Goal: Contribute content: Add original content to the website for others to see

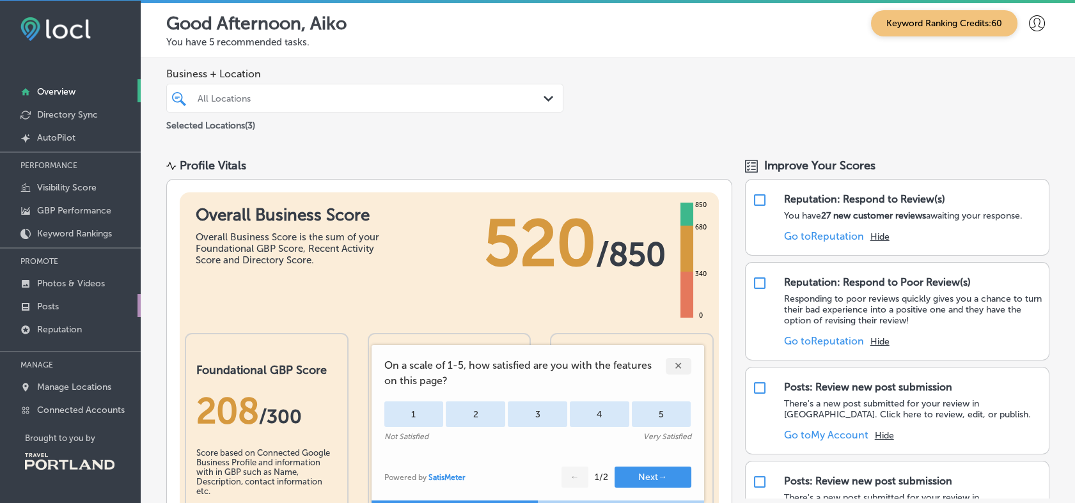
click at [69, 304] on link "Posts" at bounding box center [70, 305] width 141 height 23
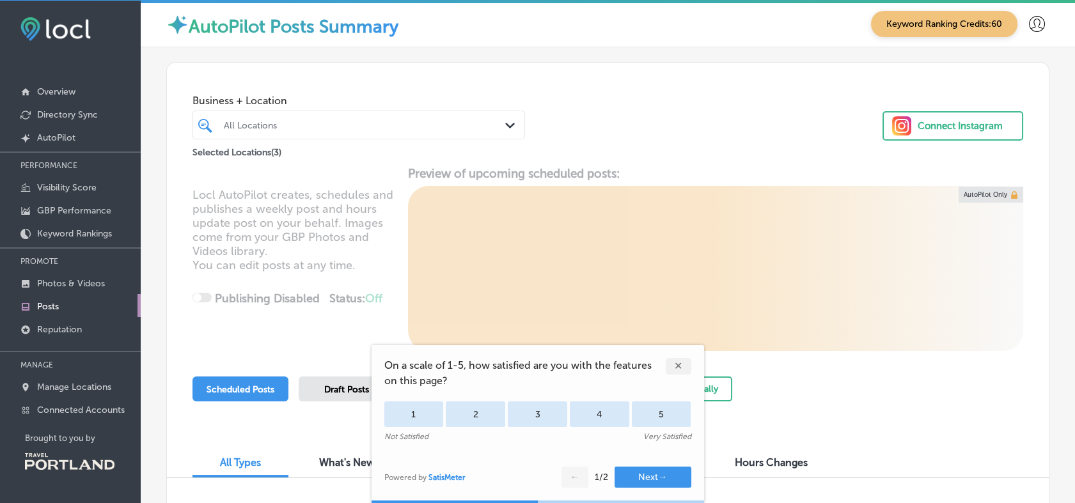
click at [675, 363] on div "✕" at bounding box center [678, 366] width 26 height 17
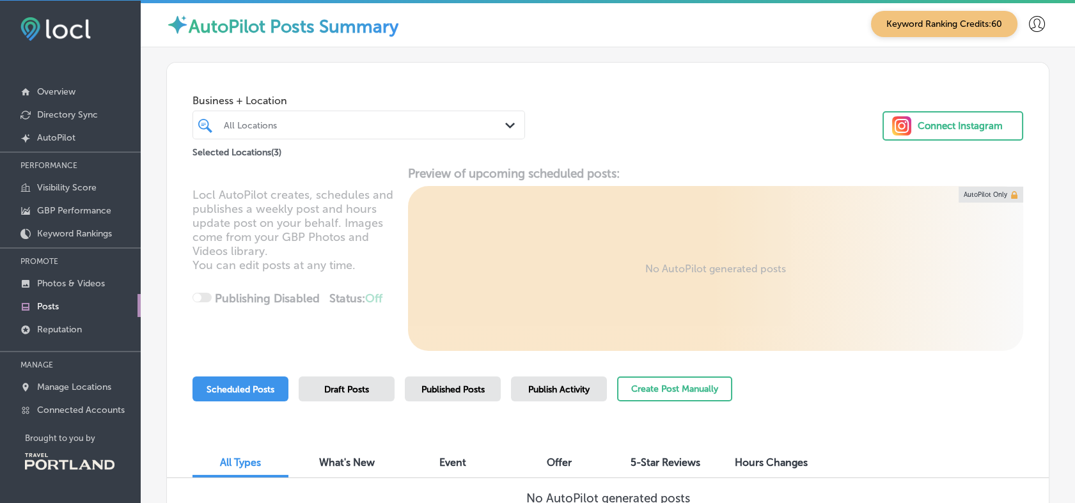
click at [459, 394] on span "Published Posts" at bounding box center [452, 389] width 63 height 11
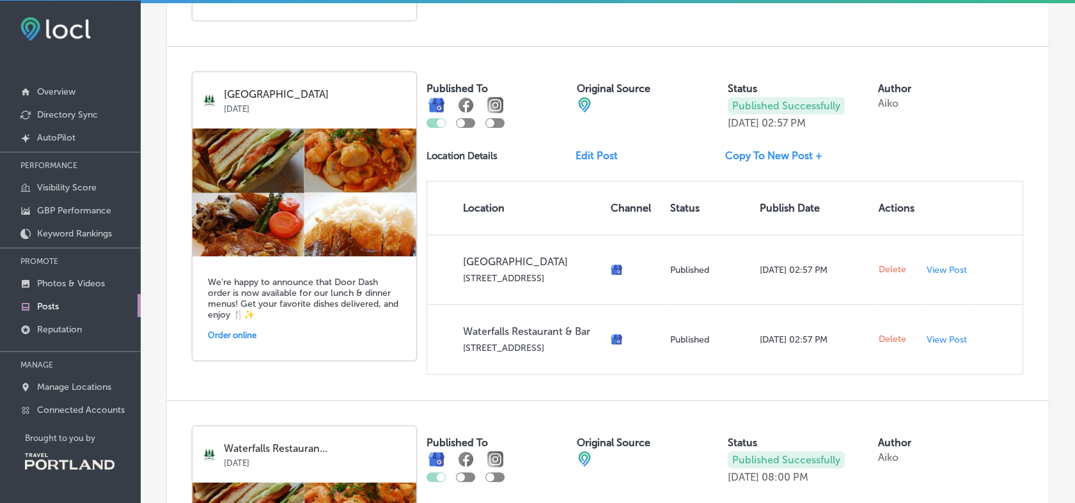
scroll to position [731, 0]
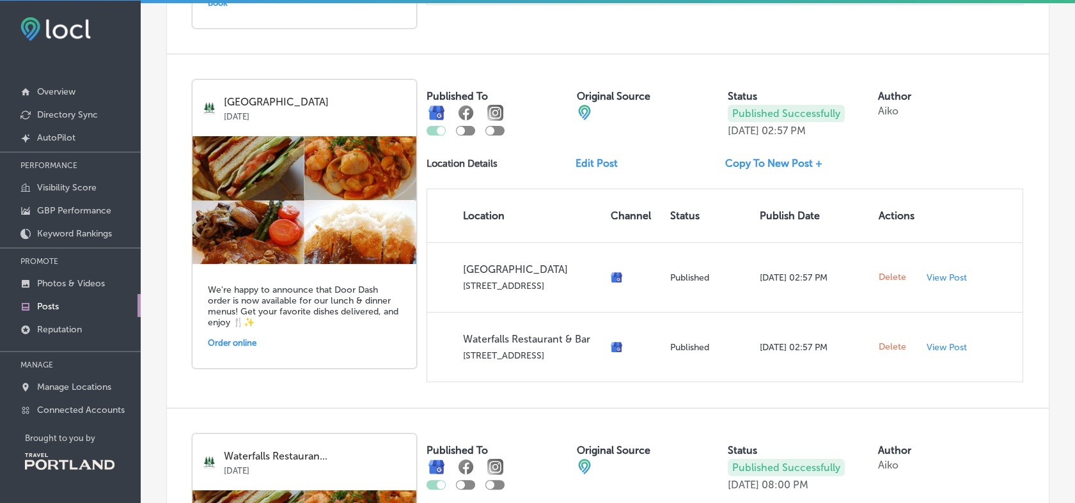
click at [750, 167] on link "Copy To New Post +" at bounding box center [778, 163] width 107 height 12
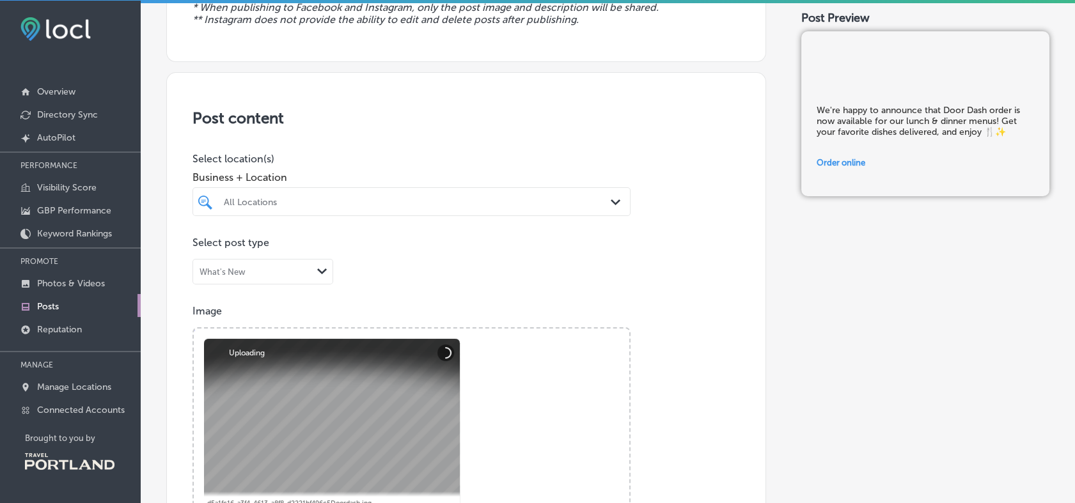
scroll to position [191, 0]
click at [532, 200] on div "All Locations" at bounding box center [418, 201] width 388 height 11
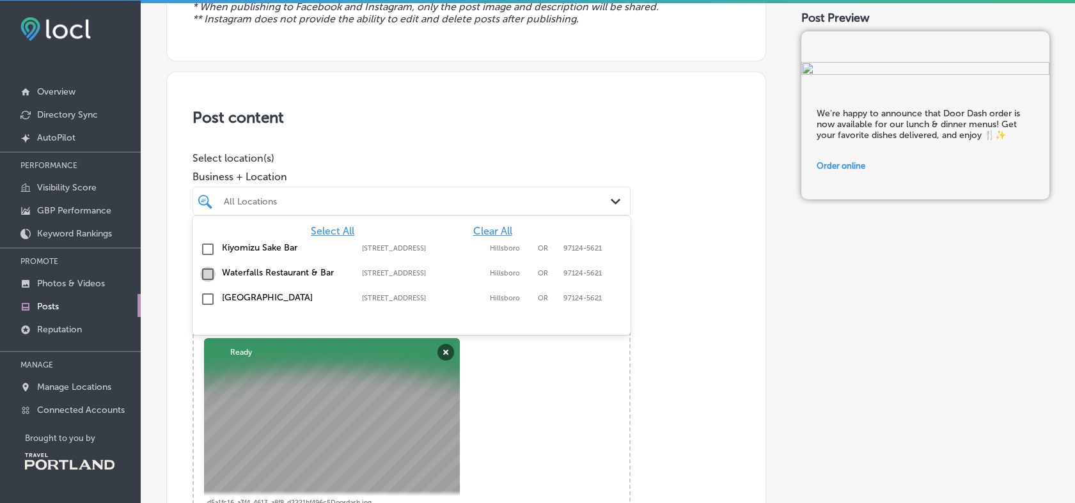
click at [208, 274] on input "checkbox" at bounding box center [207, 274] width 15 height 15
click at [206, 295] on input "checkbox" at bounding box center [207, 299] width 15 height 15
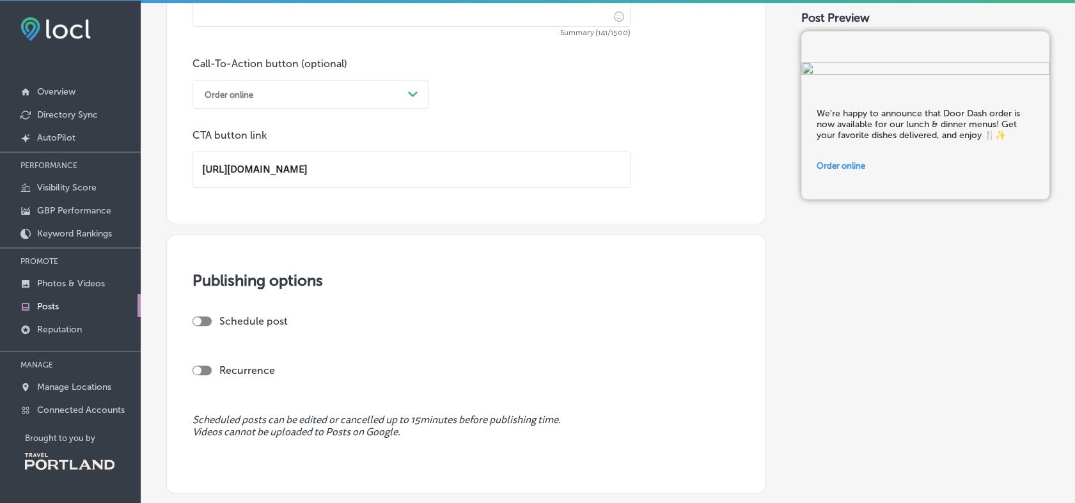
scroll to position [1051, 0]
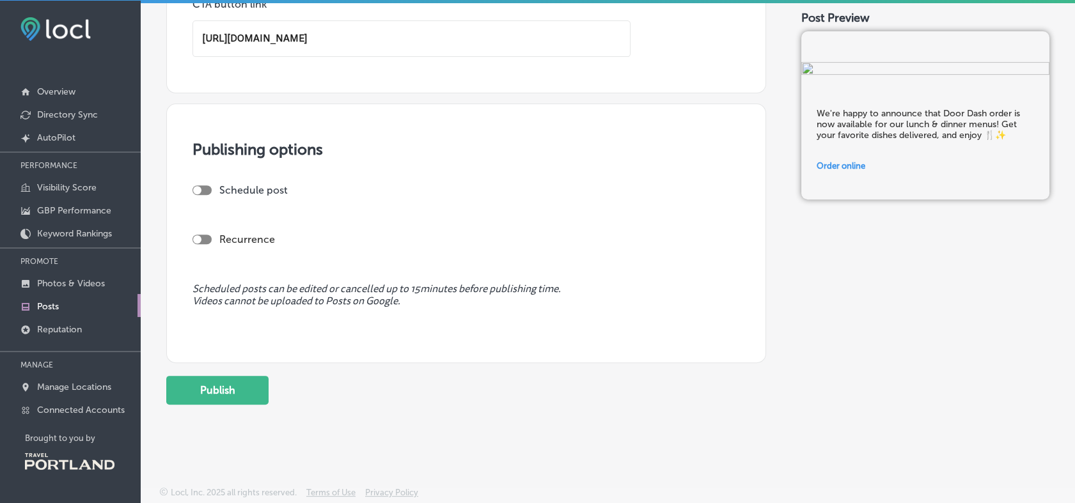
click at [351, 251] on div "Schedule post Recurrence" at bounding box center [465, 228] width 547 height 88
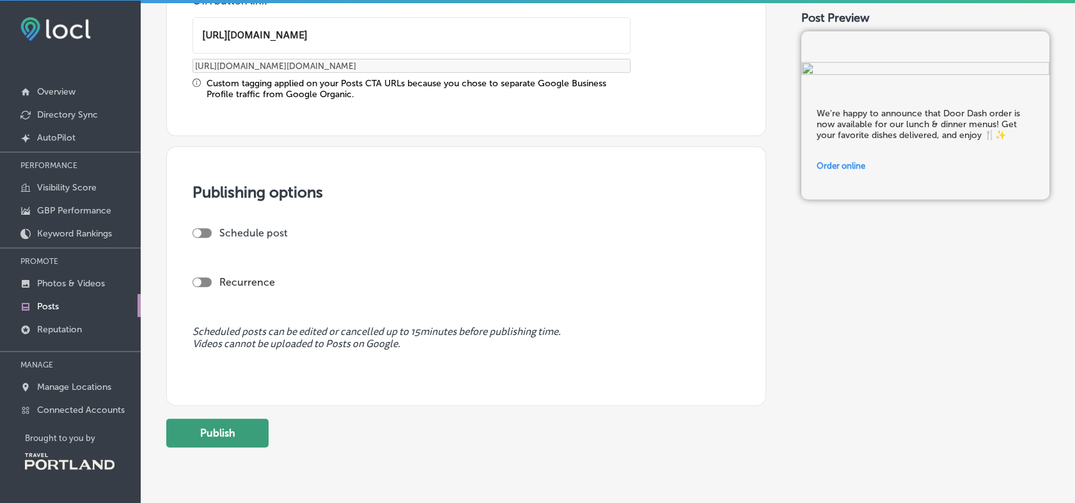
click at [228, 432] on button "Publish" at bounding box center [217, 433] width 102 height 29
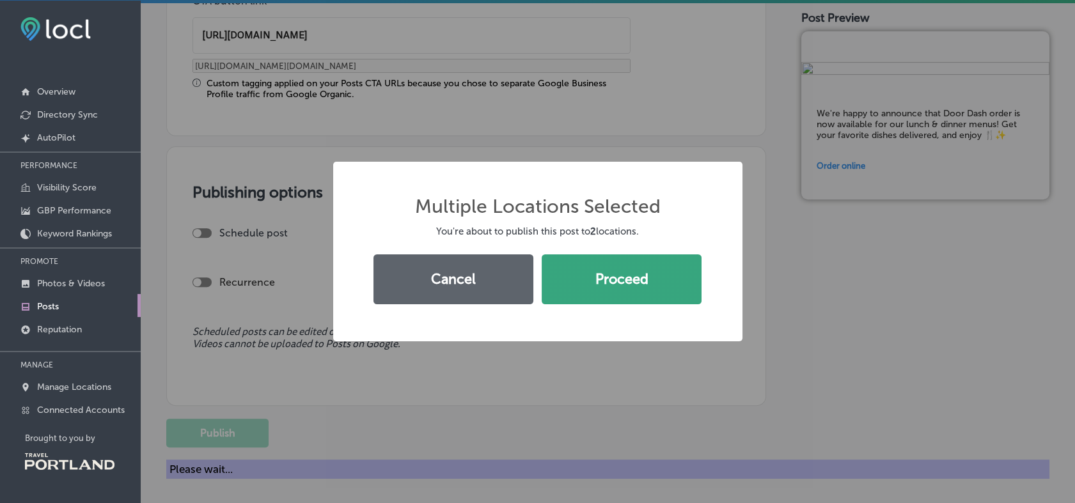
click at [596, 276] on button "Proceed" at bounding box center [621, 279] width 160 height 50
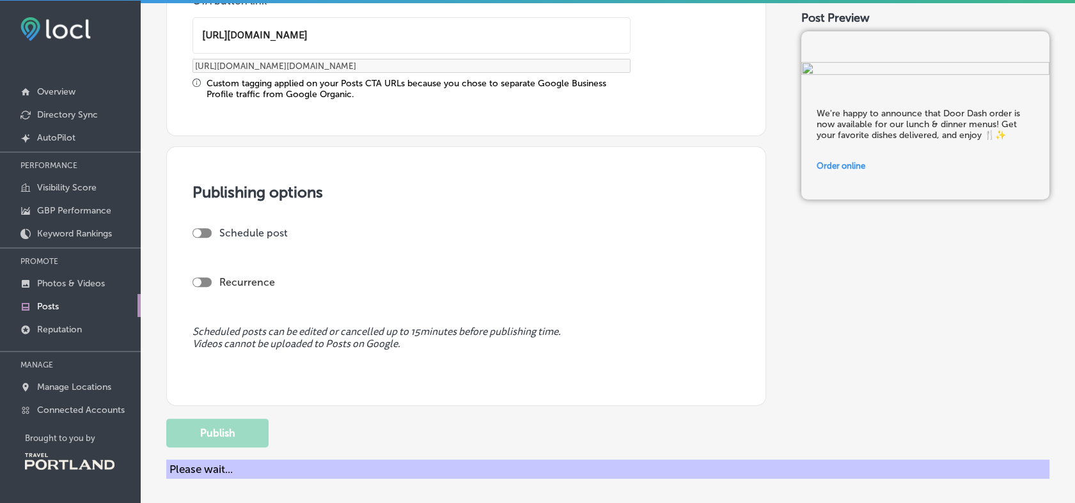
scroll to position [981, 0]
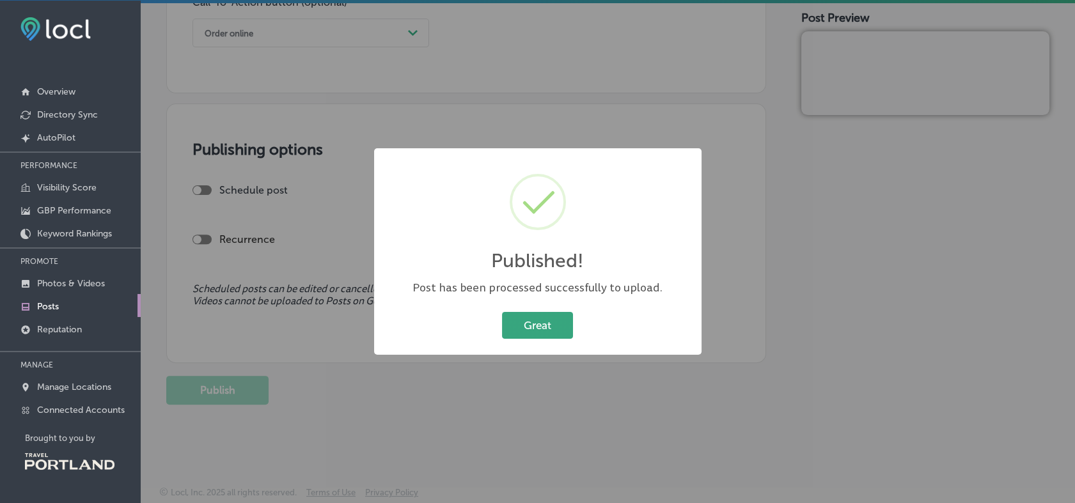
click at [549, 332] on button "Great" at bounding box center [537, 325] width 71 height 26
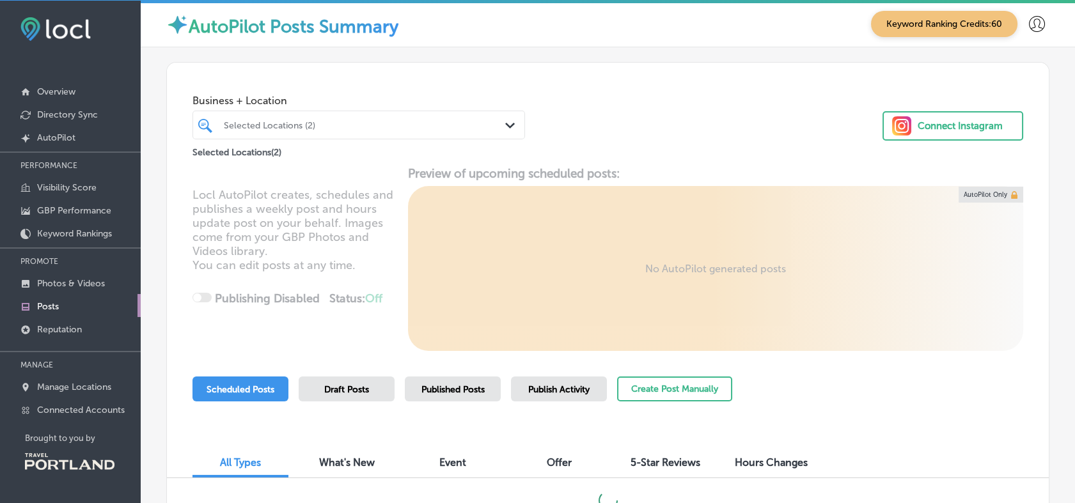
scroll to position [107, 0]
